Goal: Book appointment/travel/reservation

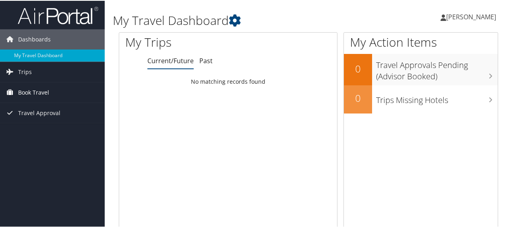
click at [56, 88] on link "Book Travel" at bounding box center [52, 92] width 105 height 20
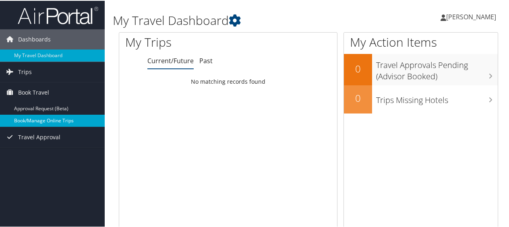
click at [39, 117] on link "Book/Manage Online Trips" at bounding box center [52, 120] width 105 height 12
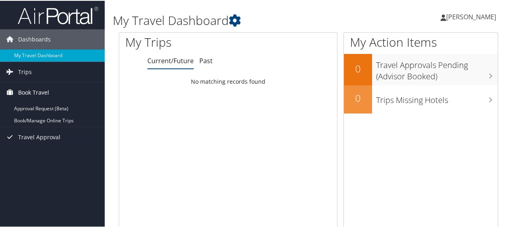
click at [51, 89] on link "Book Travel" at bounding box center [52, 92] width 105 height 20
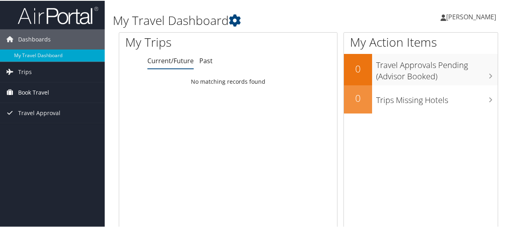
click at [51, 89] on link "Book Travel" at bounding box center [52, 92] width 105 height 20
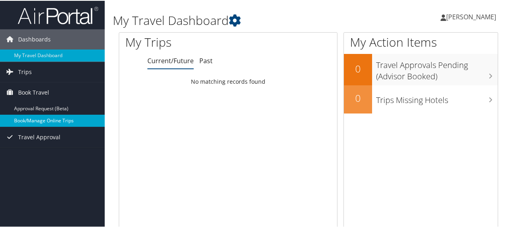
click at [41, 118] on link "Book/Manage Online Trips" at bounding box center [52, 120] width 105 height 12
